Goal: Navigation & Orientation: Find specific page/section

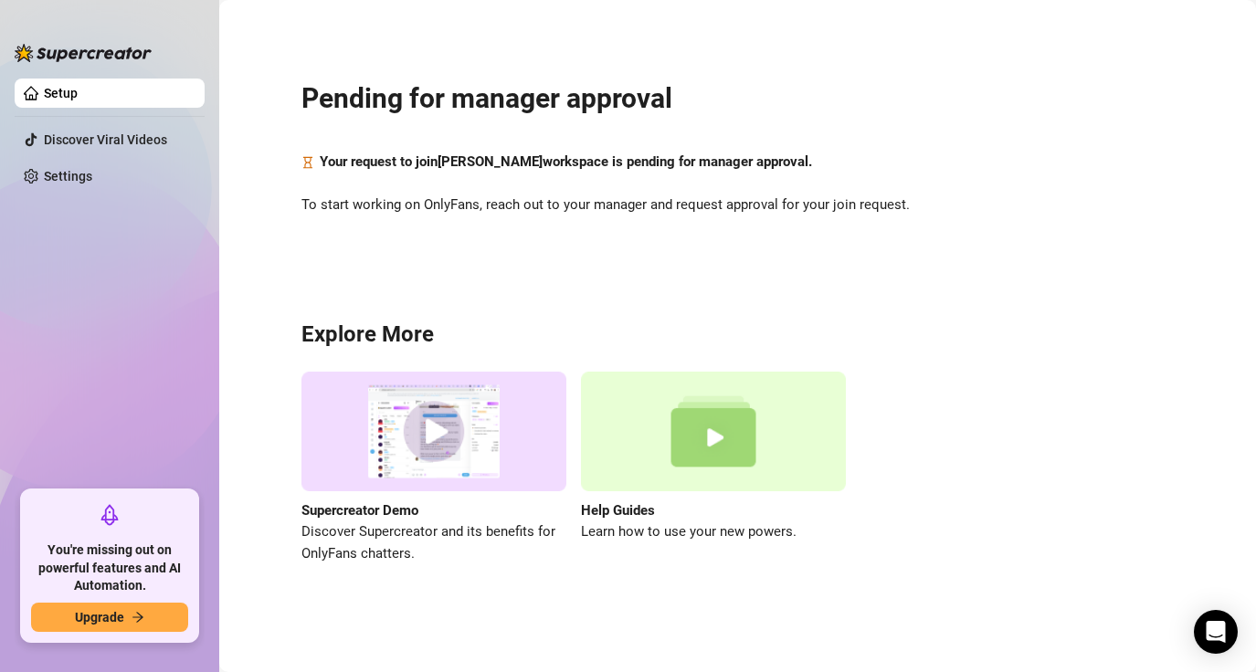
click at [988, 108] on h2 "Pending for manager approval" at bounding box center [737, 98] width 872 height 35
click at [1048, 153] on div "Your request to join [PERSON_NAME] workspace is pending for manager approval." at bounding box center [737, 163] width 872 height 22
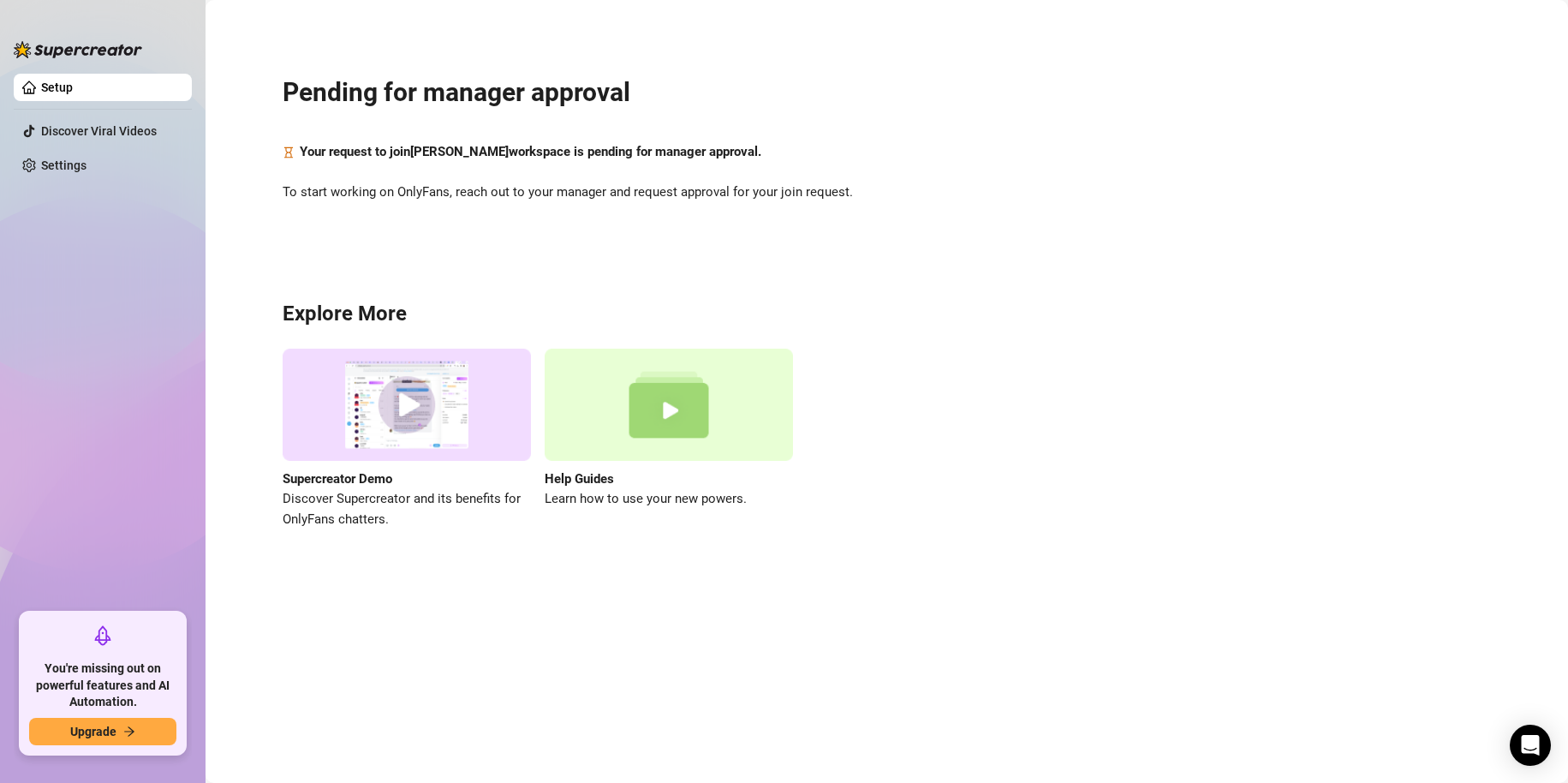
click at [874, 485] on div "Supercreator Demo Discover Supercreator and its benefits for OnlyFans chatters.…" at bounding box center [886, 439] width 1209 height 181
click at [576, 603] on main "Pending for manager approval Your request to join Khier Carlos workspace is pen…" at bounding box center [886, 391] width 1363 height 783
drag, startPoint x: 920, startPoint y: 113, endPoint x: 929, endPoint y: 128, distance: 17.5
click at [920, 113] on div "Pending for manager approval Your request to join Khier Carlos workspace is pen…" at bounding box center [886, 292] width 1328 height 560
click at [503, 610] on main "Pending for manager approval Your request to join Khier Carlos workspace is pen…" at bounding box center [886, 391] width 1363 height 783
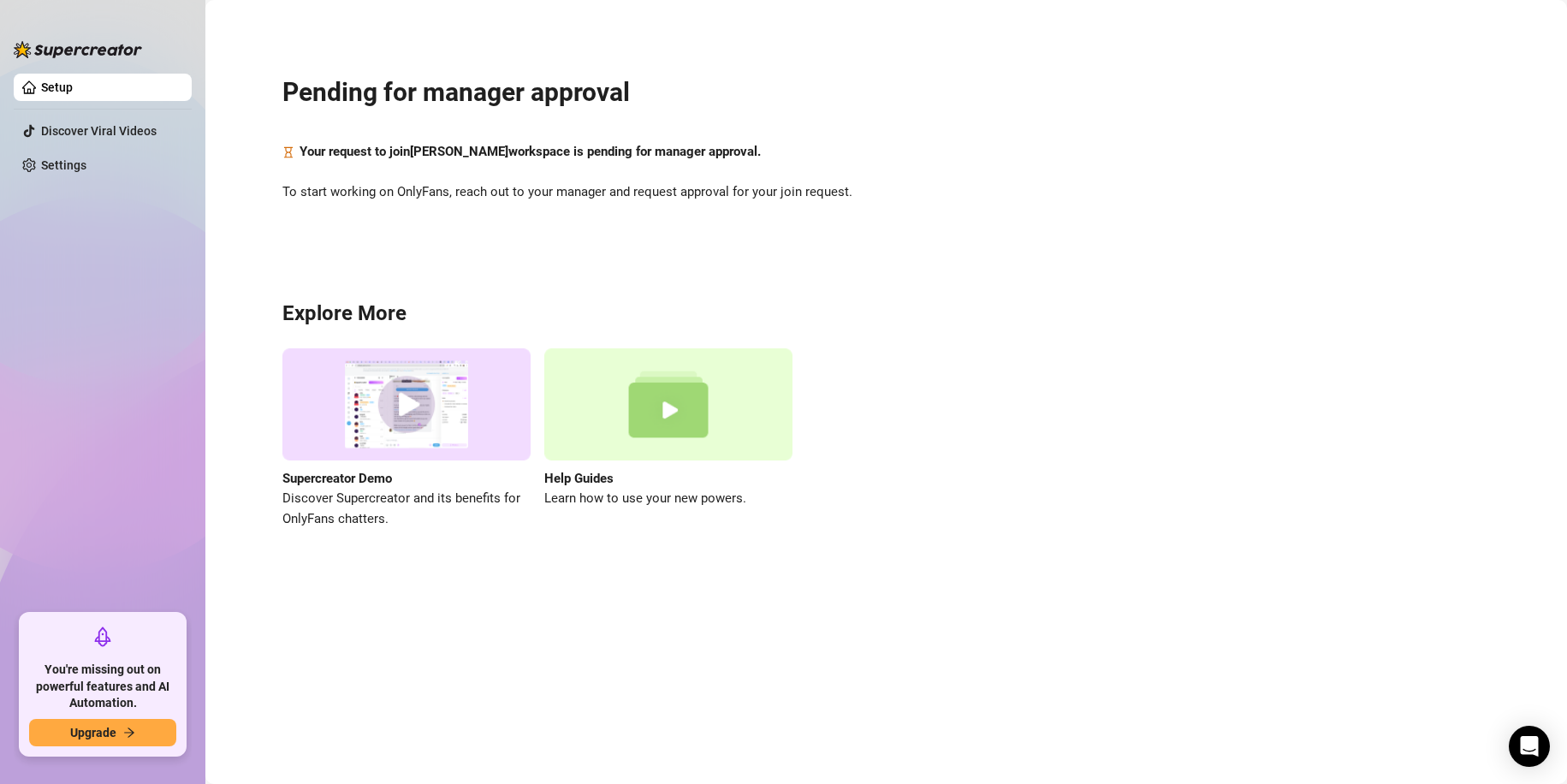
click at [73, 84] on link "Setup" at bounding box center [57, 87] width 32 height 14
click at [515, 247] on div "Pending for manager approval Your request to join Khier Carlos workspace is pen…" at bounding box center [886, 291] width 1327 height 559
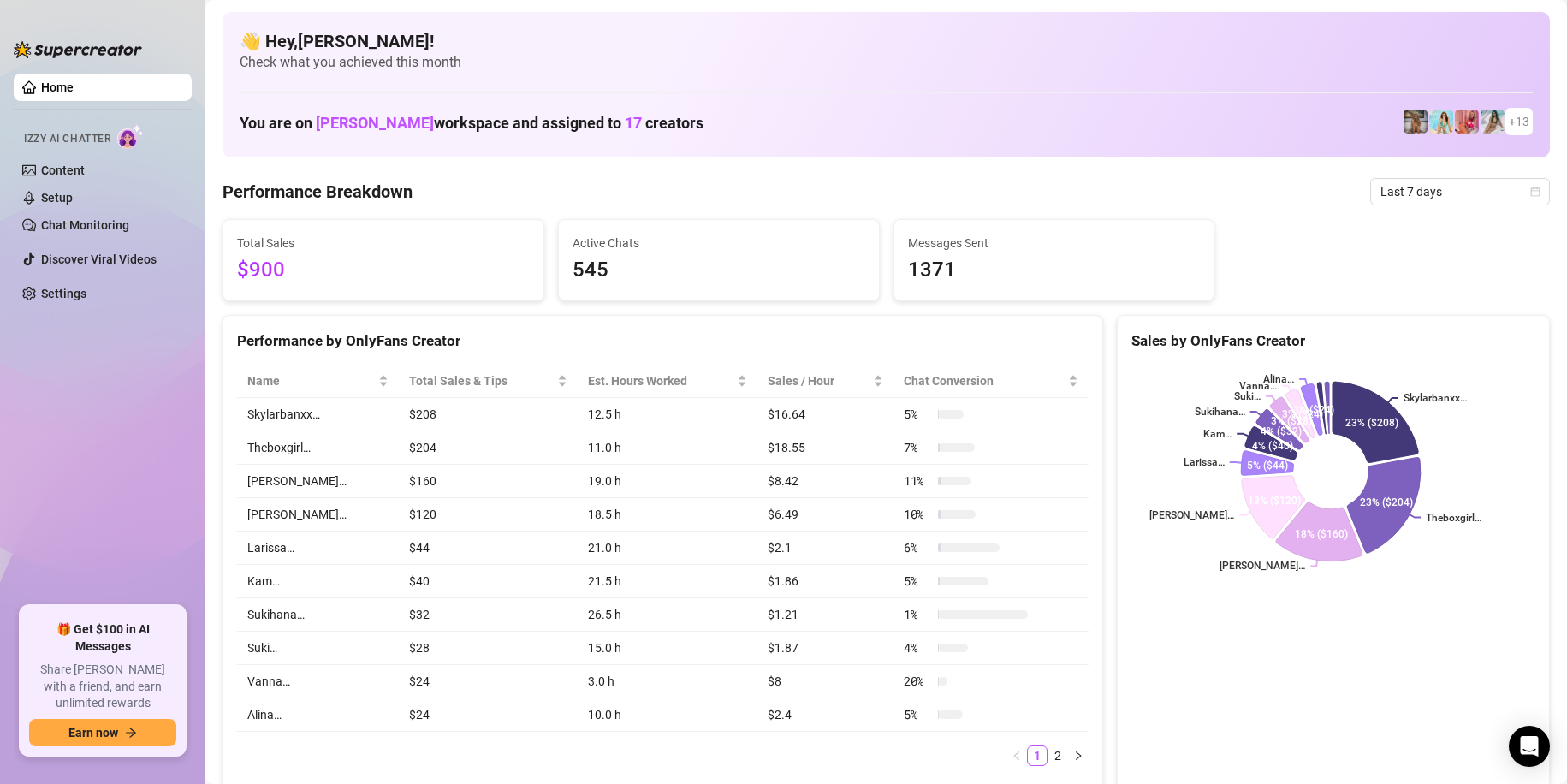
click at [765, 79] on div "👋 Hey, [PERSON_NAME] ! Check what you achieved this month You are on [PERSON_NA…" at bounding box center [886, 84] width 1327 height 145
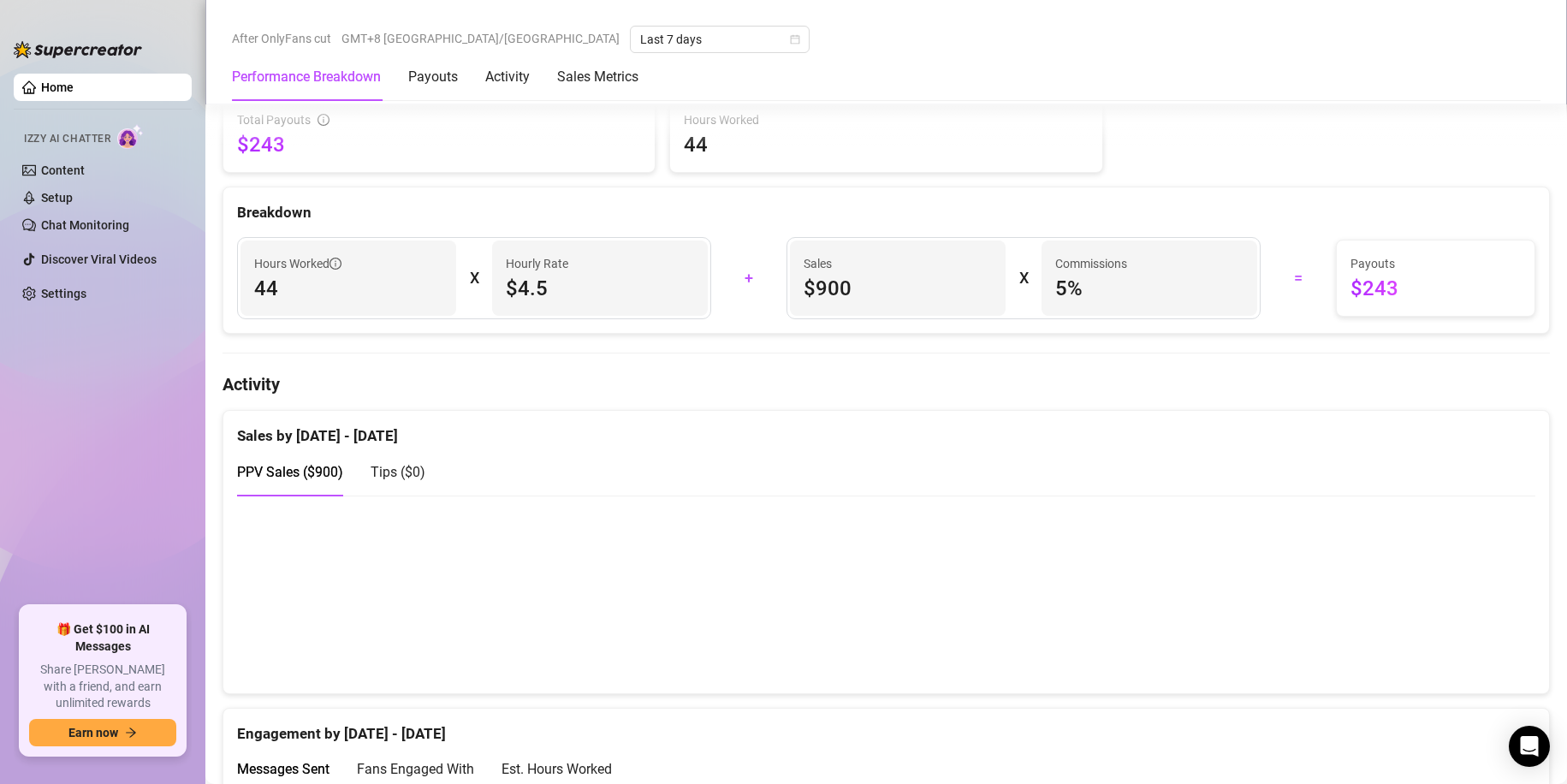
scroll to position [855, 0]
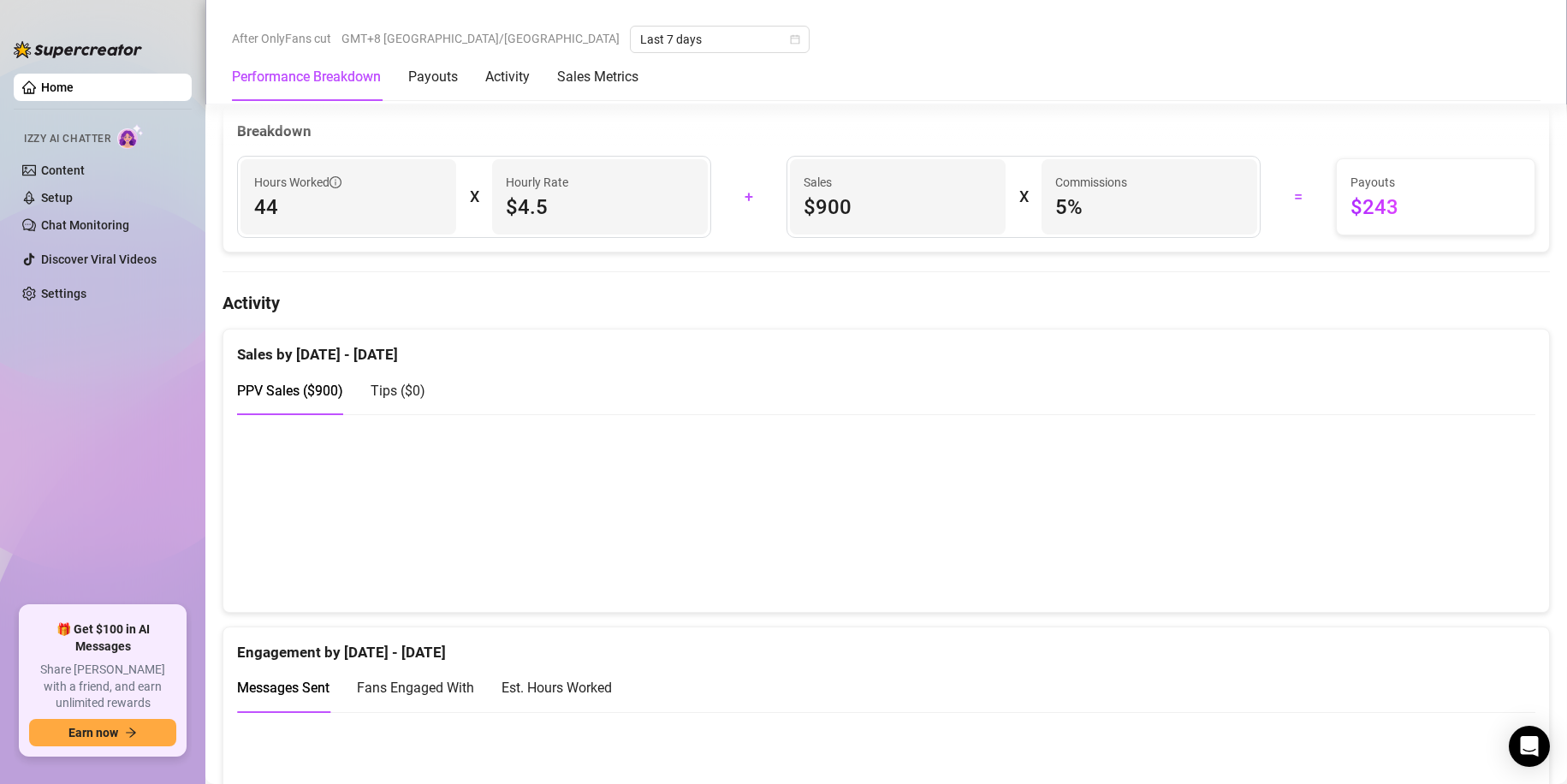
click at [151, 461] on ul "Home Izzy AI Chatter Content Setup Chat Monitoring Discover Viral Videos Settin…" at bounding box center [103, 333] width 178 height 532
click at [884, 57] on div "Performance Breakdown Payouts Activity Sales Metrics" at bounding box center [886, 77] width 1308 height 48
click at [868, 94] on div "Performance Breakdown Payouts Activity Sales Metrics" at bounding box center [886, 77] width 1308 height 48
click at [868, 78] on div "Performance Breakdown Payouts Activity Sales Metrics" at bounding box center [886, 77] width 1308 height 48
